Goal: Task Accomplishment & Management: Use online tool/utility

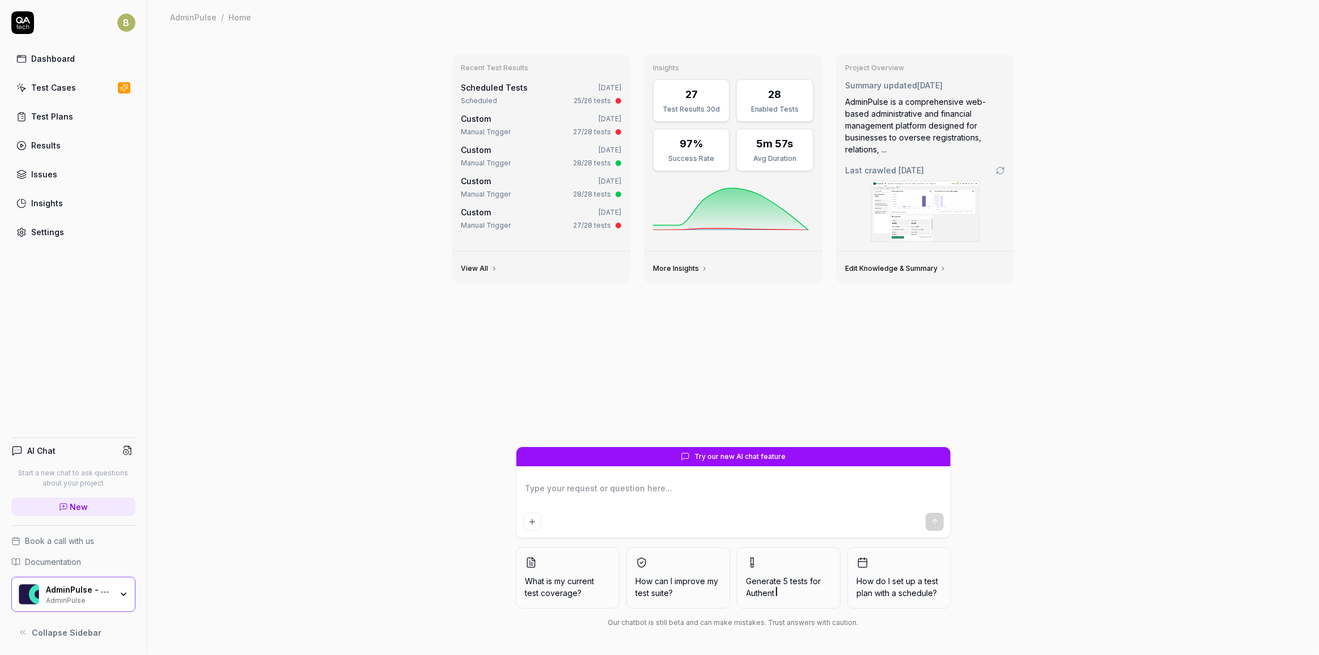
click at [569, 98] on div "Scheduled 25/26 tests" at bounding box center [542, 101] width 160 height 10
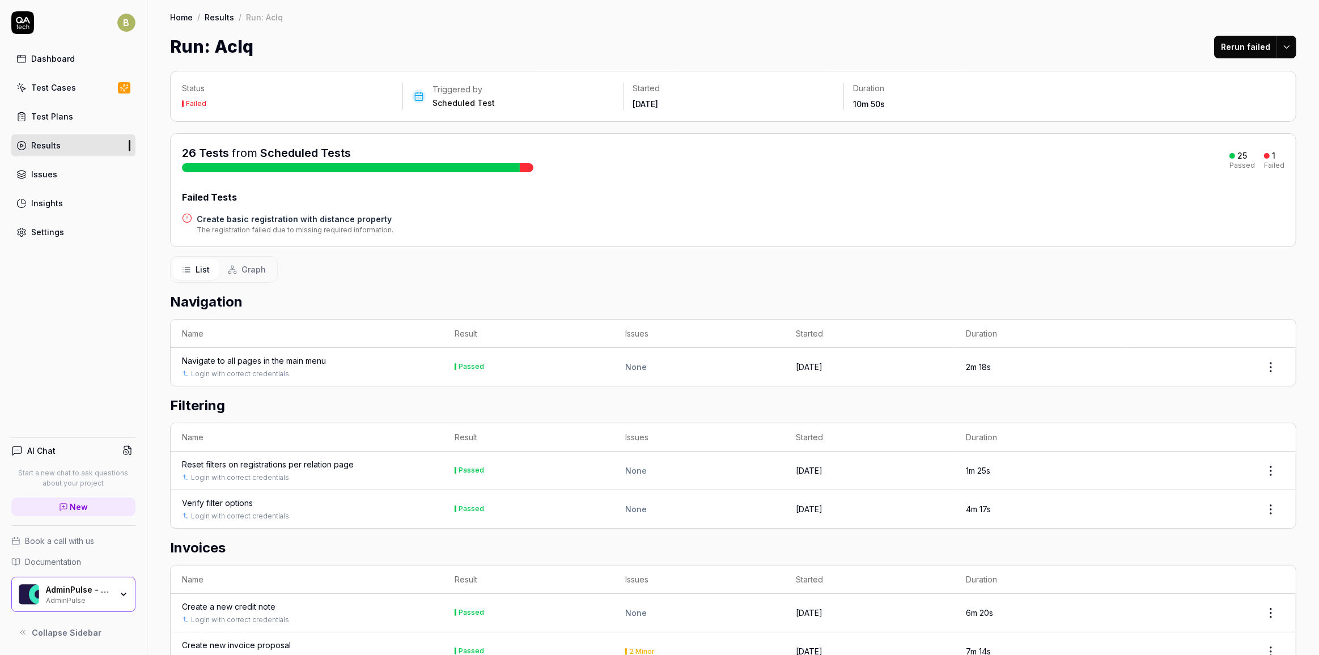
click at [342, 222] on h4 "Create basic registration with distance property" at bounding box center [295, 219] width 197 height 12
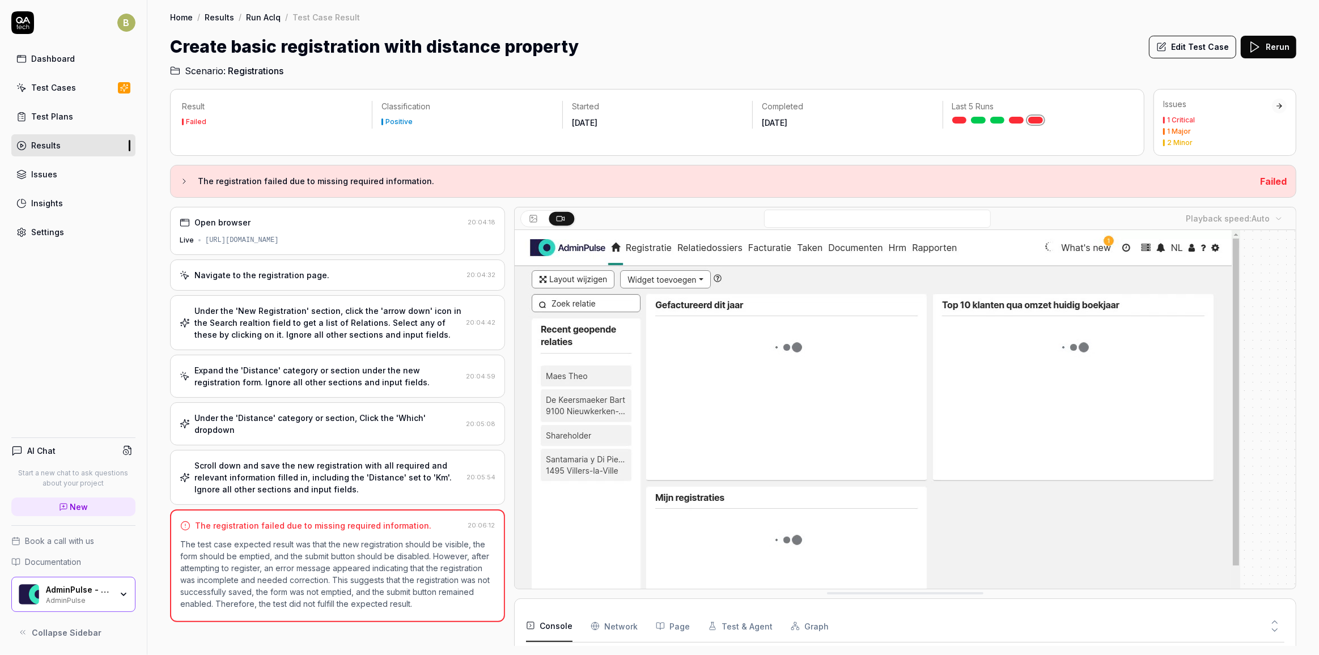
click at [349, 461] on div "Scroll down and save the new registration with all required and relevant inform…" at bounding box center [328, 478] width 268 height 36
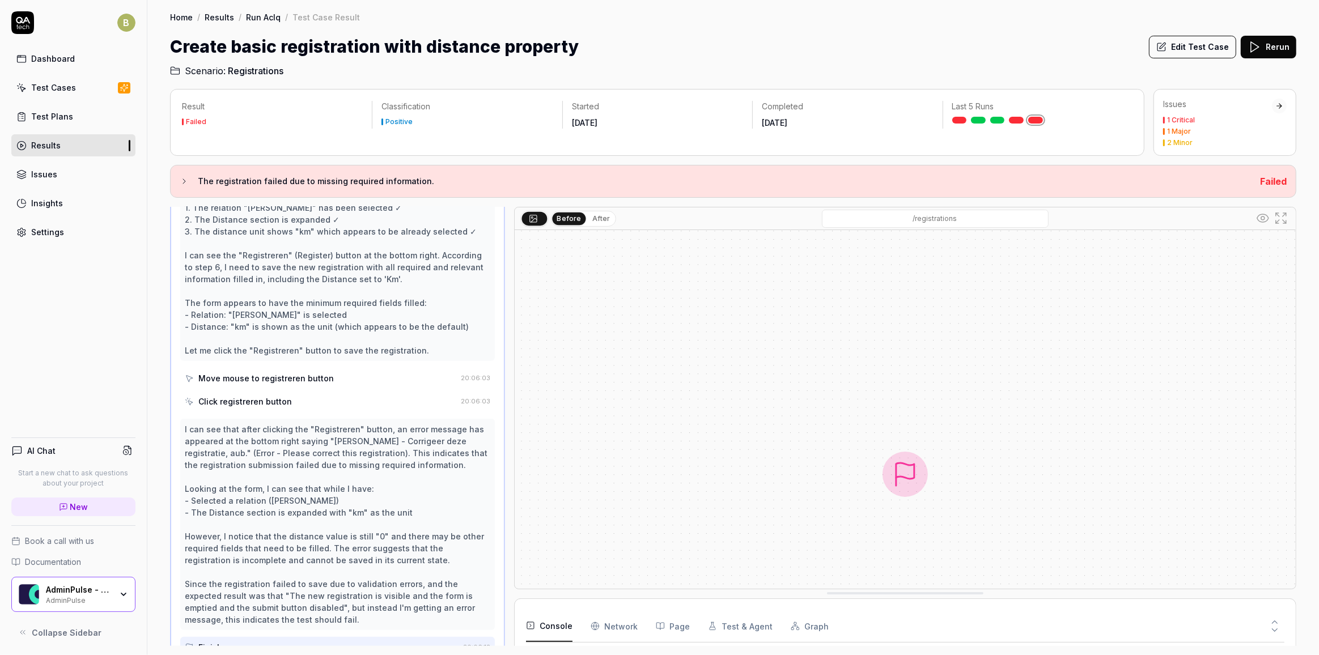
scroll to position [546, 0]
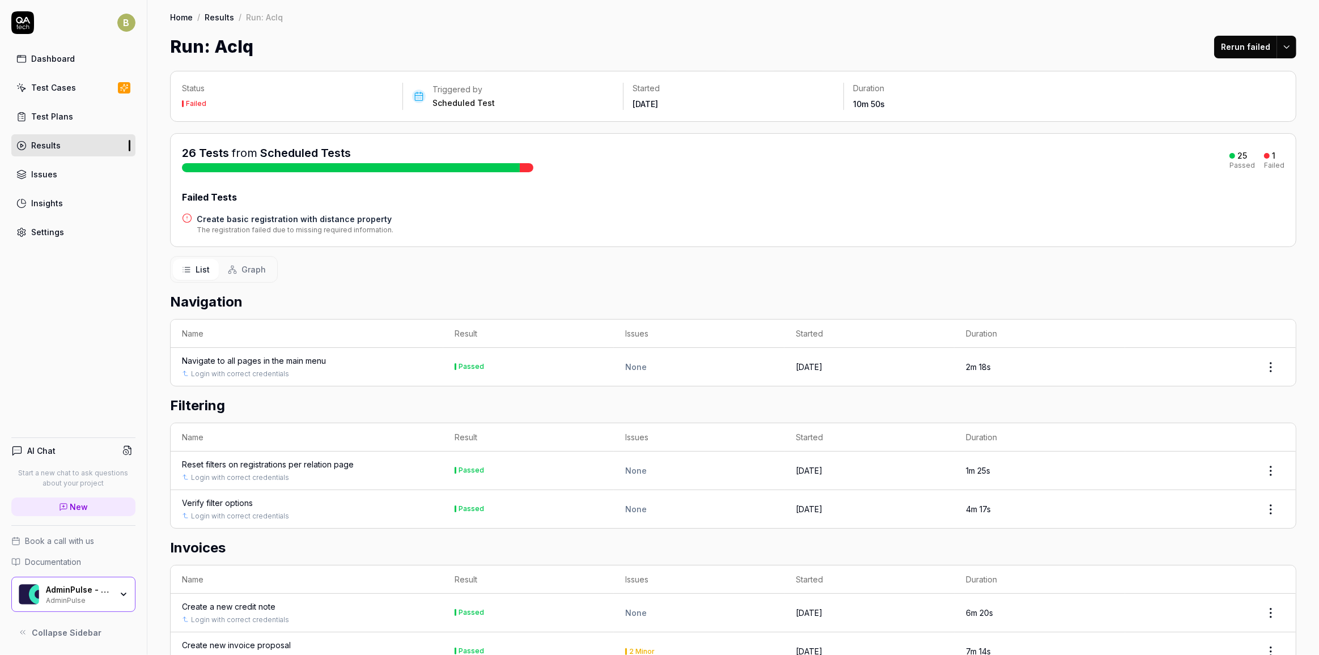
click at [294, 216] on h4 "Create basic registration with distance property" at bounding box center [295, 219] width 197 height 12
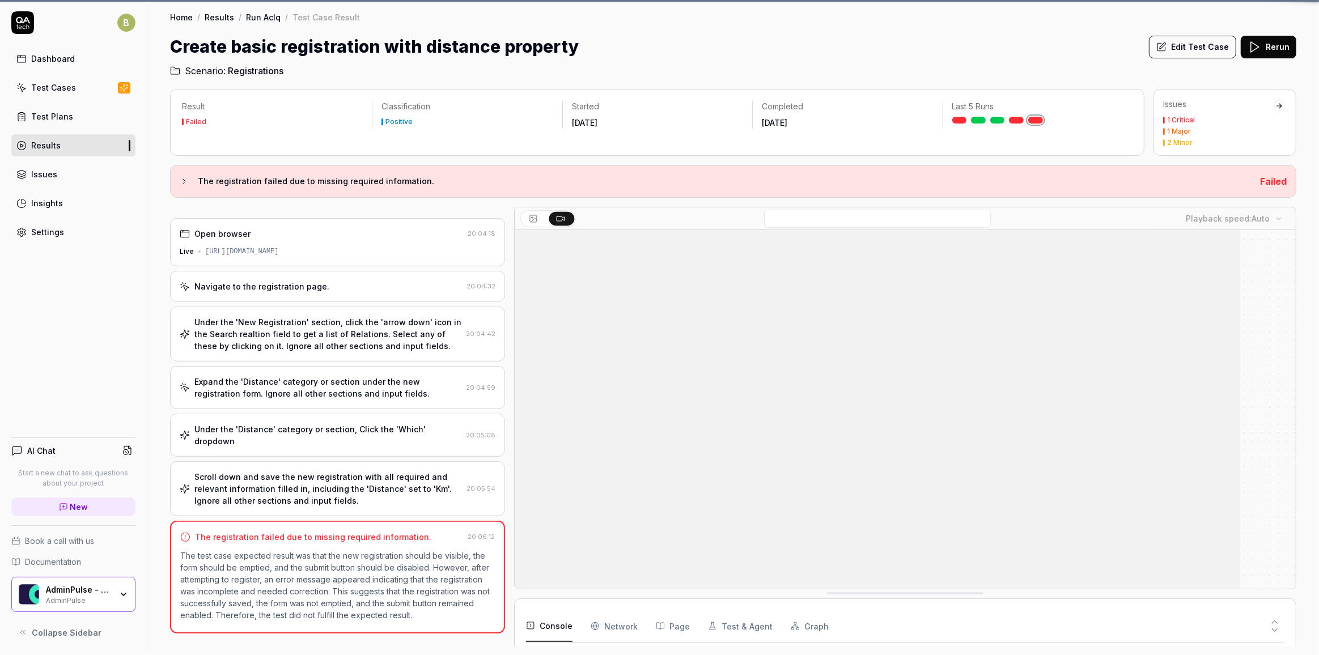
scroll to position [257, 0]
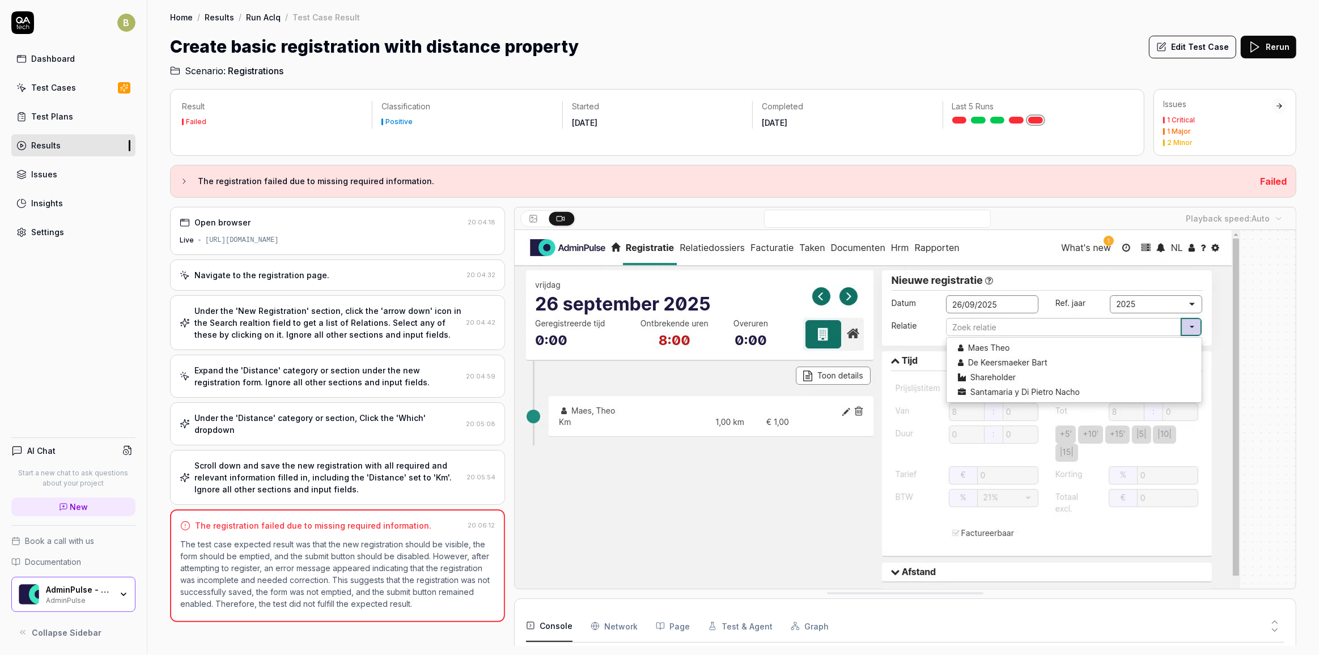
click at [1201, 44] on button "Edit Test Case" at bounding box center [1192, 47] width 87 height 23
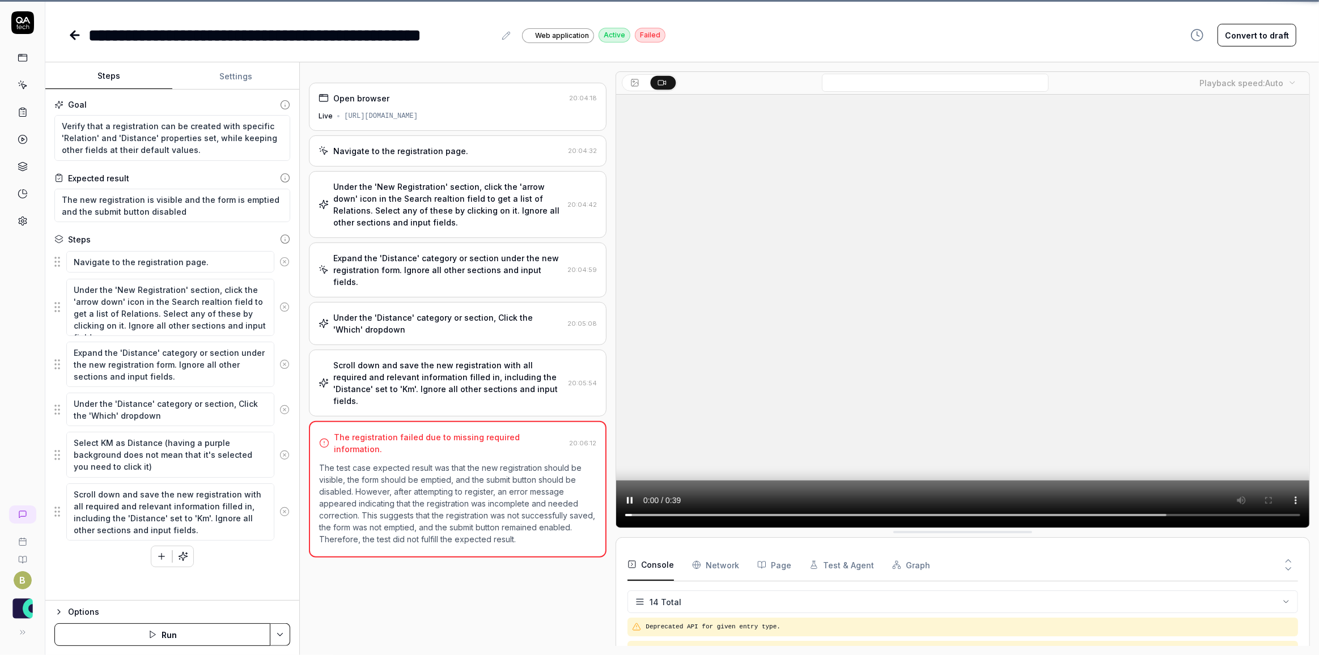
scroll to position [257, 0]
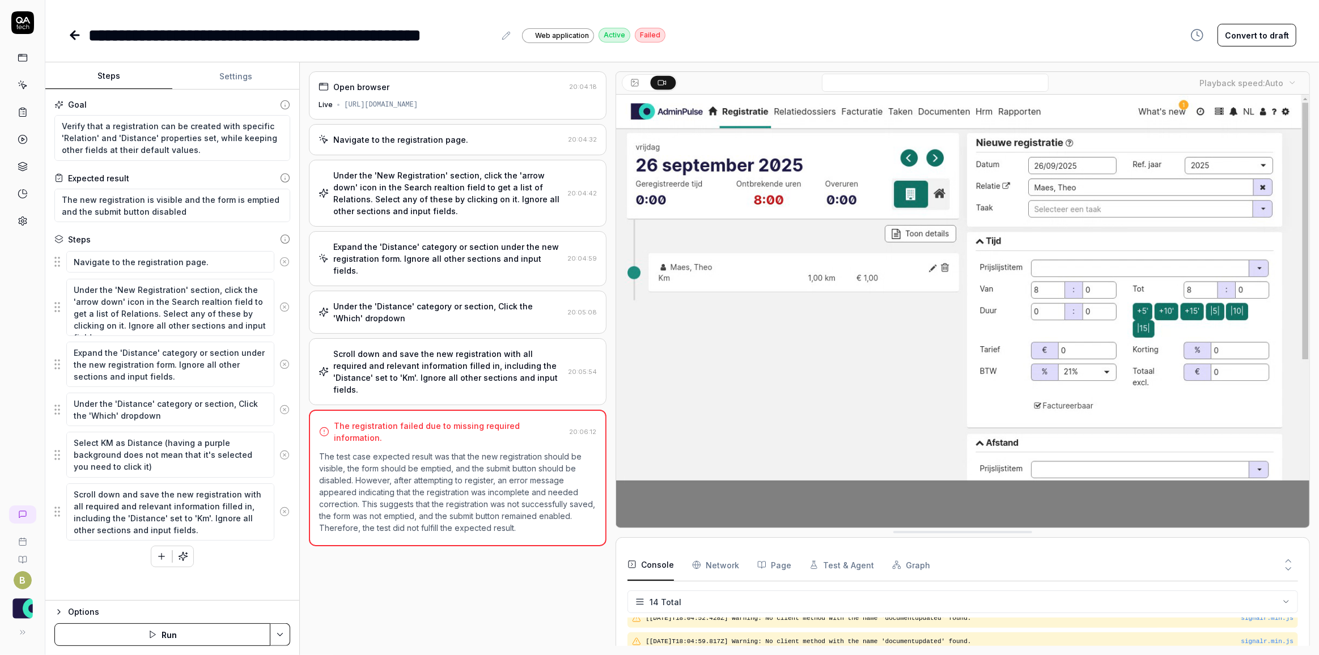
click at [510, 33] on icon at bounding box center [505, 35] width 7 height 7
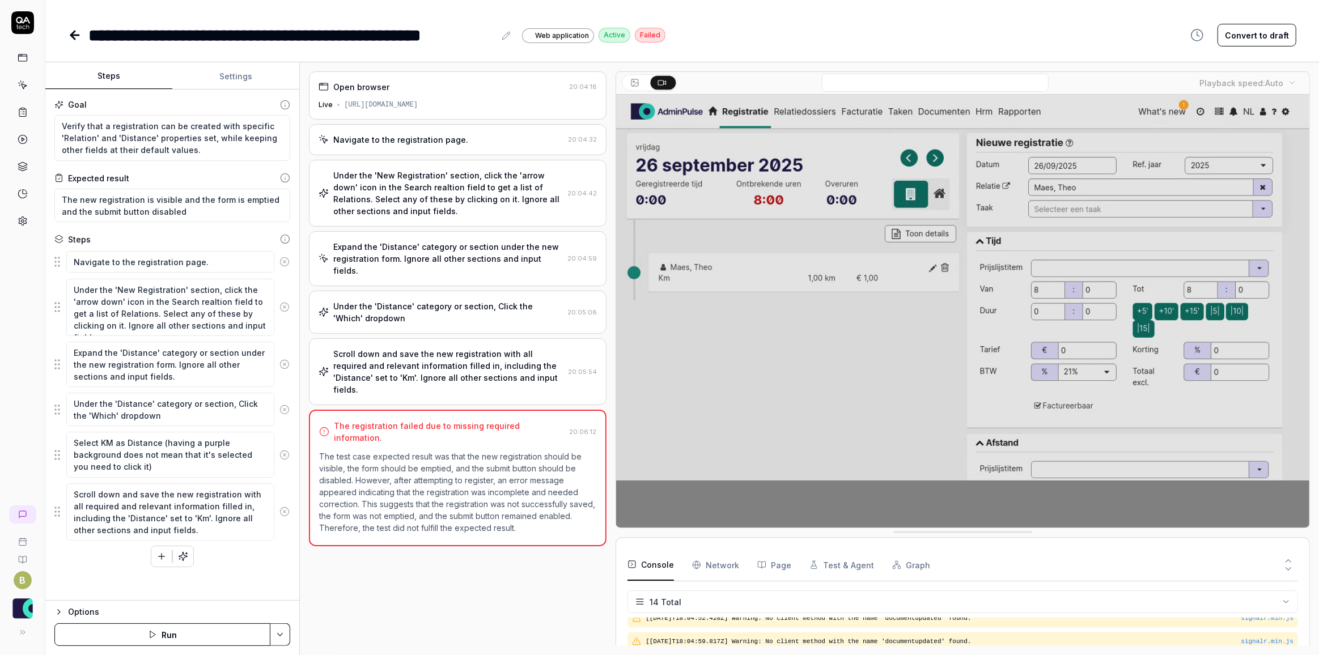
type textarea "*"
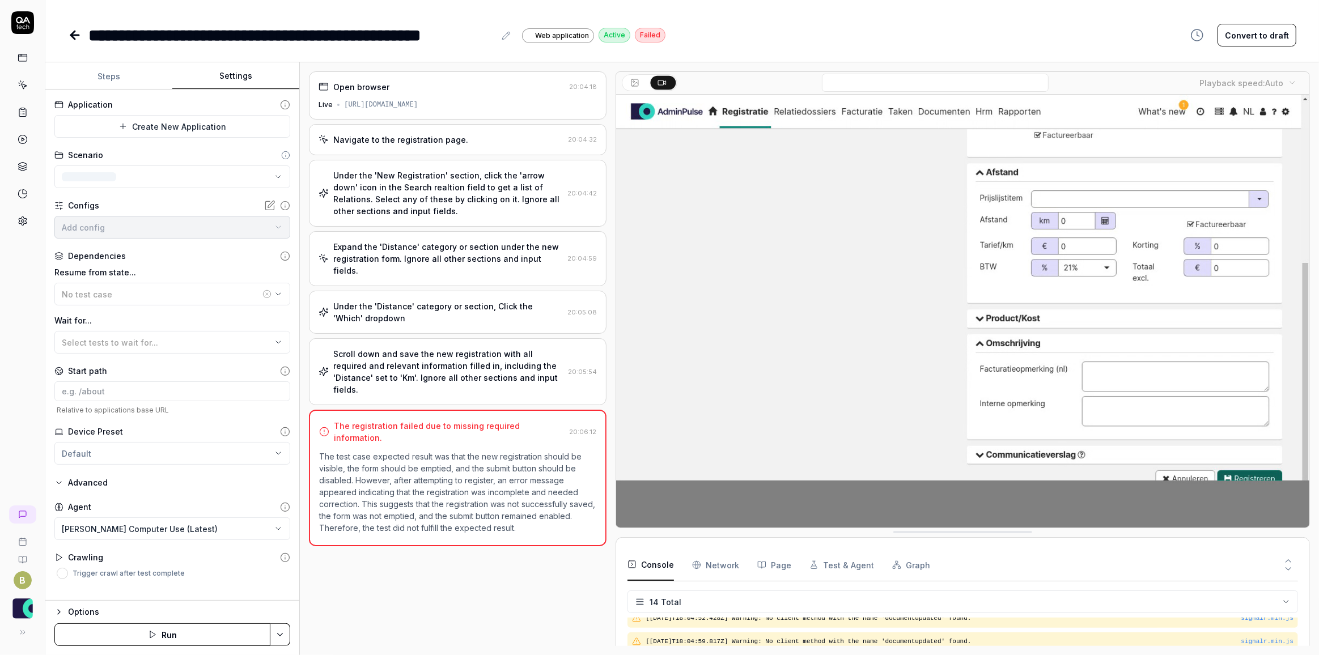
click at [238, 78] on button "Settings" at bounding box center [235, 75] width 127 height 27
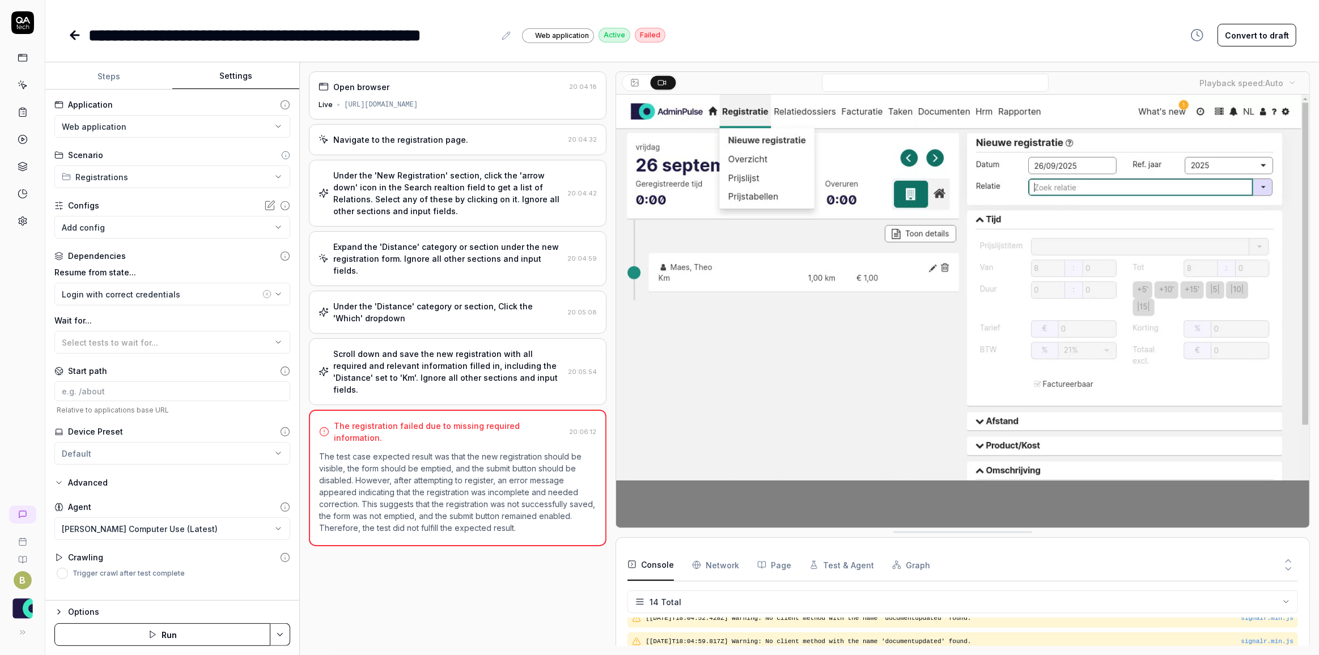
click at [82, 609] on div "Options" at bounding box center [179, 613] width 222 height 14
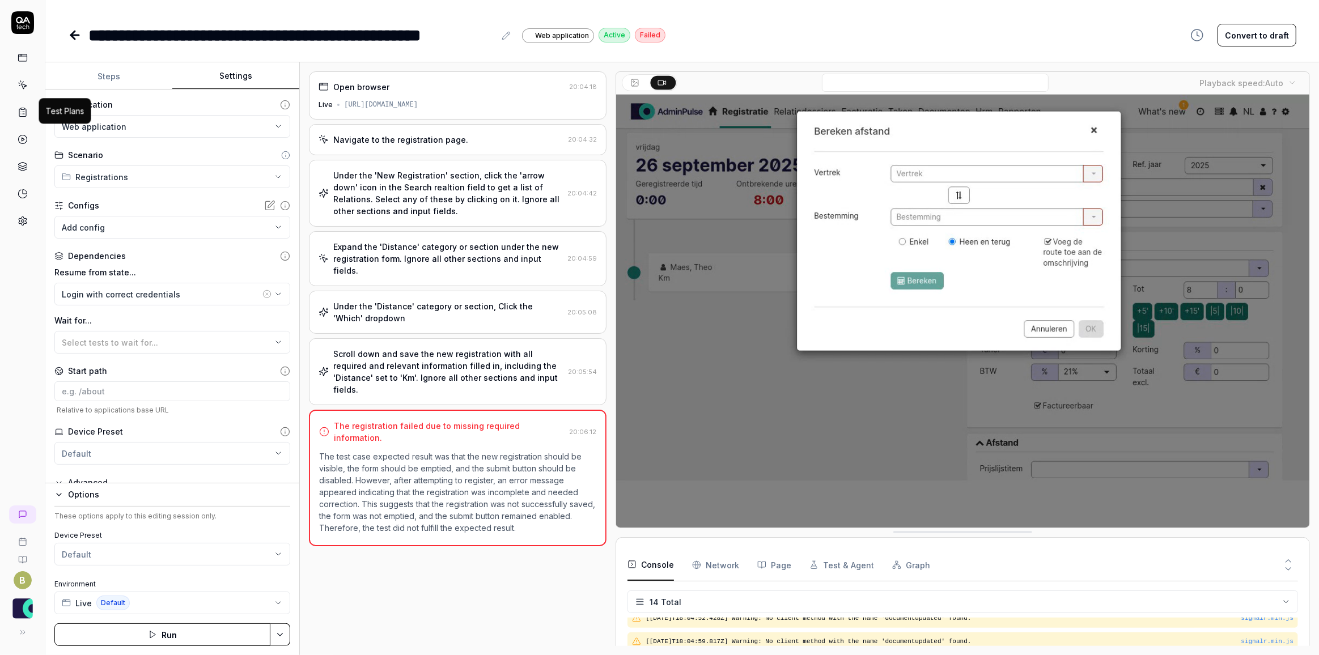
click at [19, 113] on icon at bounding box center [23, 112] width 10 height 10
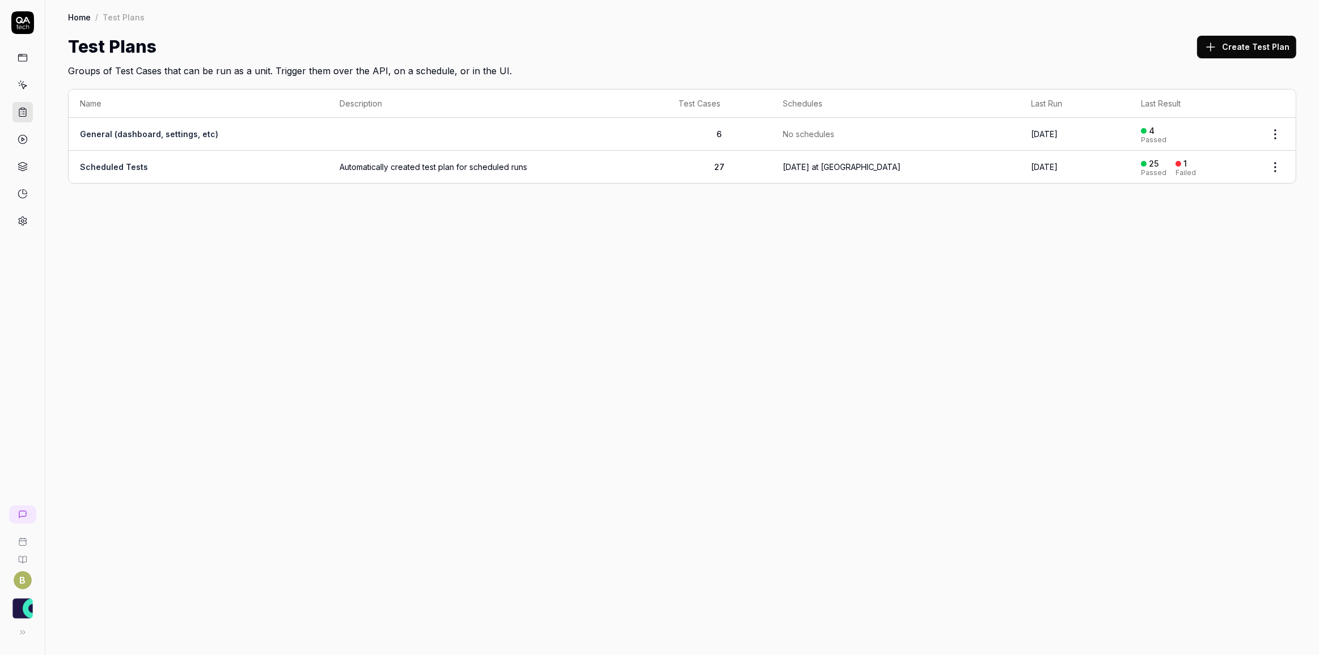
click at [23, 84] on icon at bounding box center [23, 86] width 5 height 5
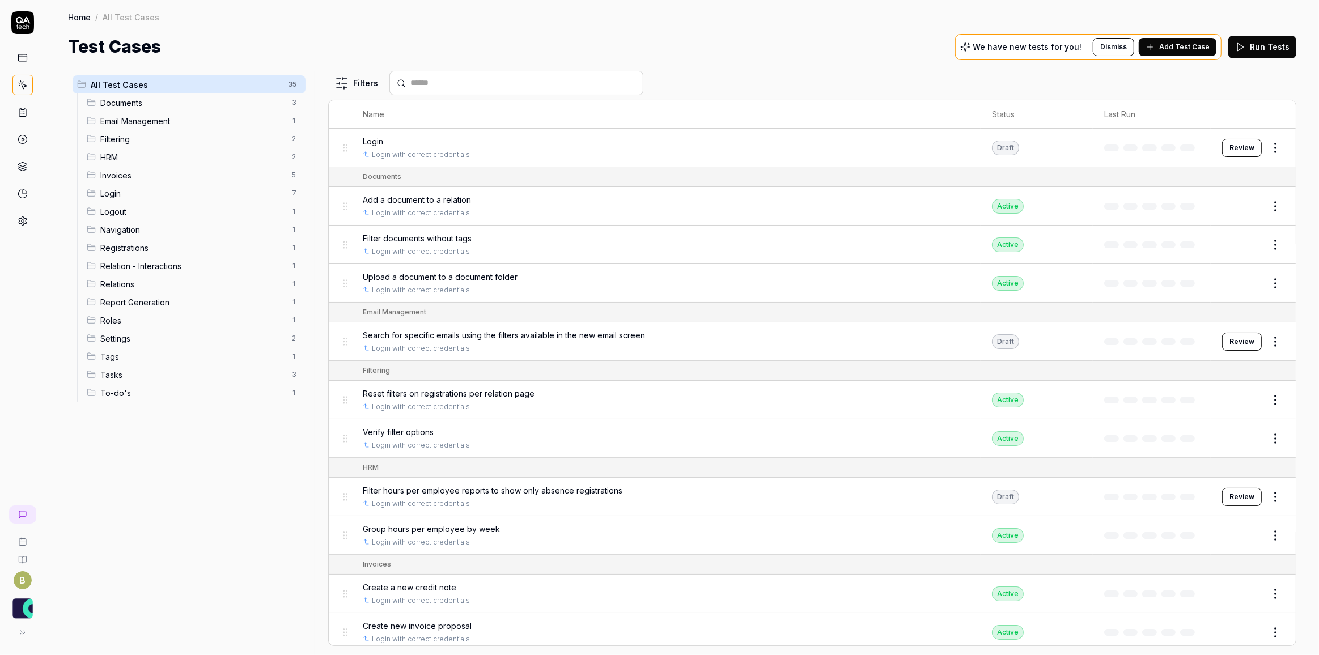
click at [20, 139] on icon at bounding box center [23, 139] width 10 height 10
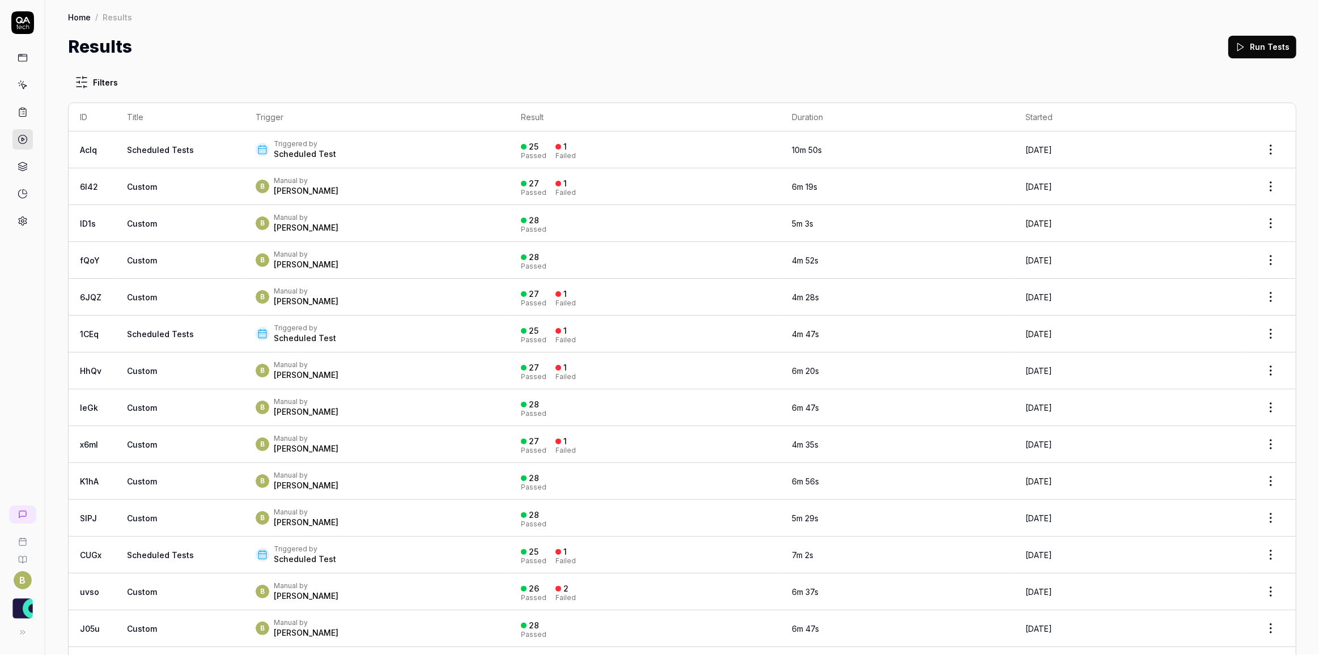
click at [1258, 150] on html "B Home / Results Home / Results Results Run Tests Filters ID Title Trigger Resu…" at bounding box center [659, 327] width 1319 height 655
click at [1249, 225] on div "Rerun failed tests" at bounding box center [1231, 226] width 98 height 25
